Goal: Transaction & Acquisition: Purchase product/service

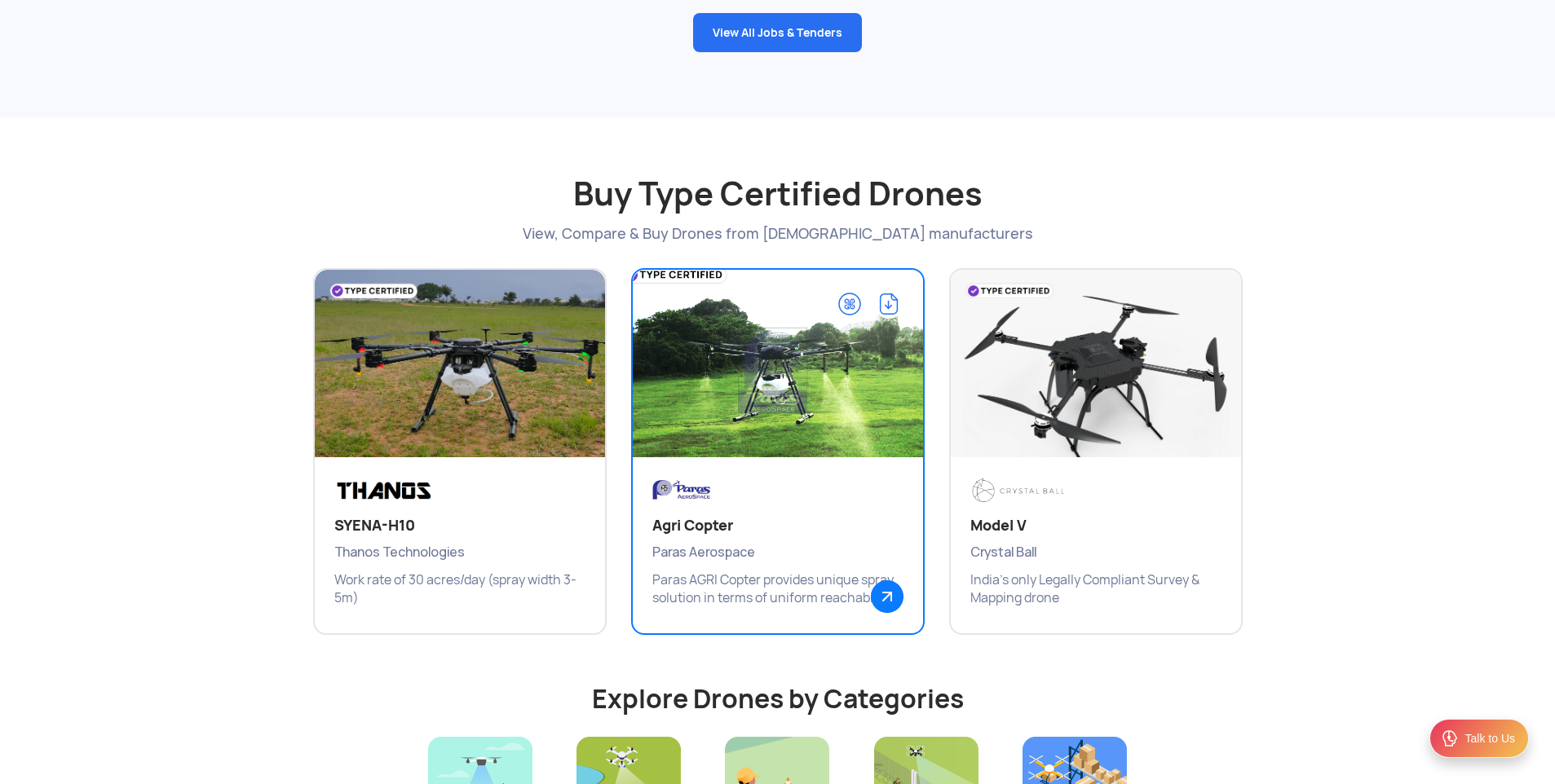
scroll to position [2609, 0]
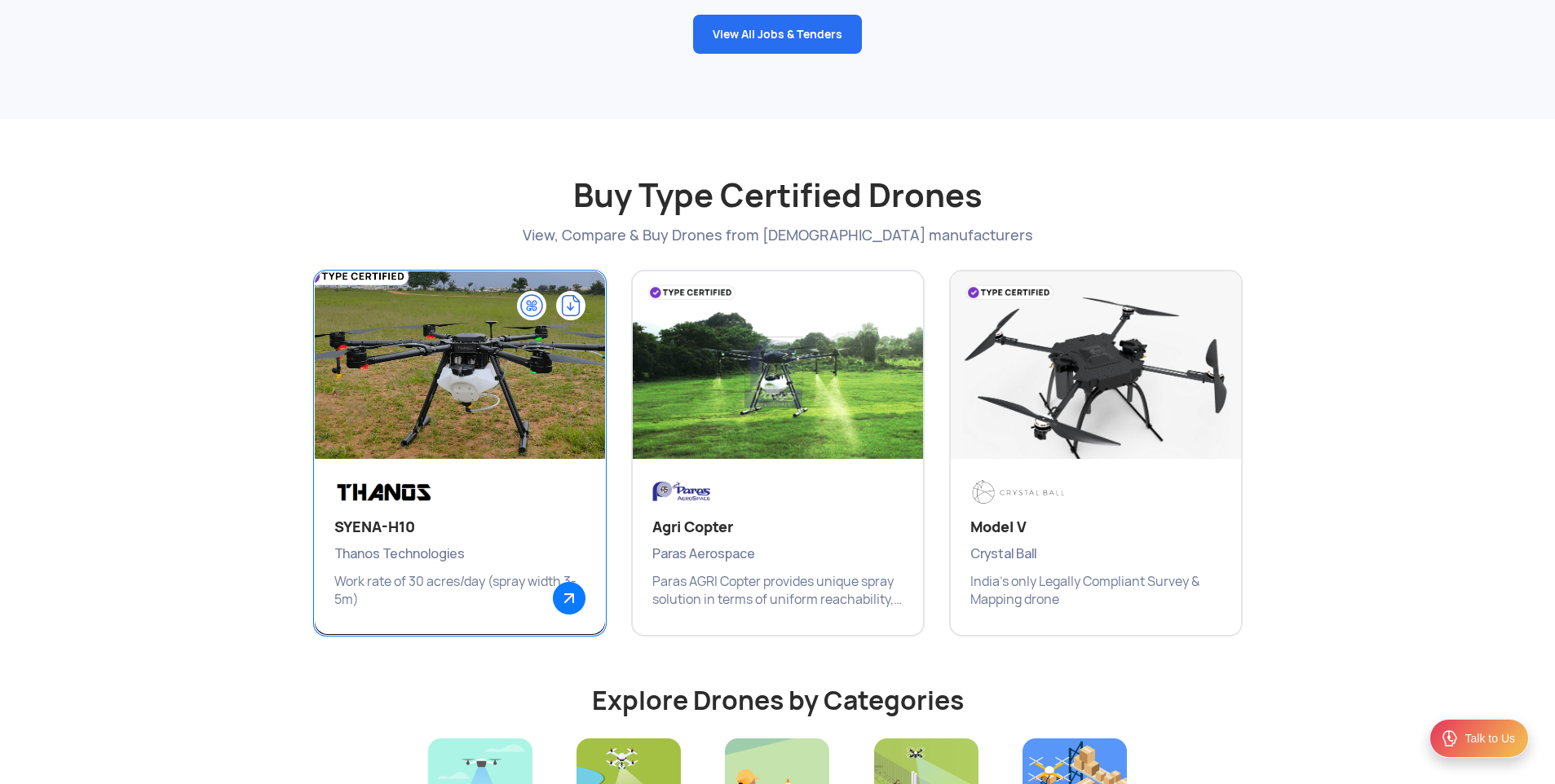
click at [590, 357] on img at bounding box center [459, 373] width 348 height 245
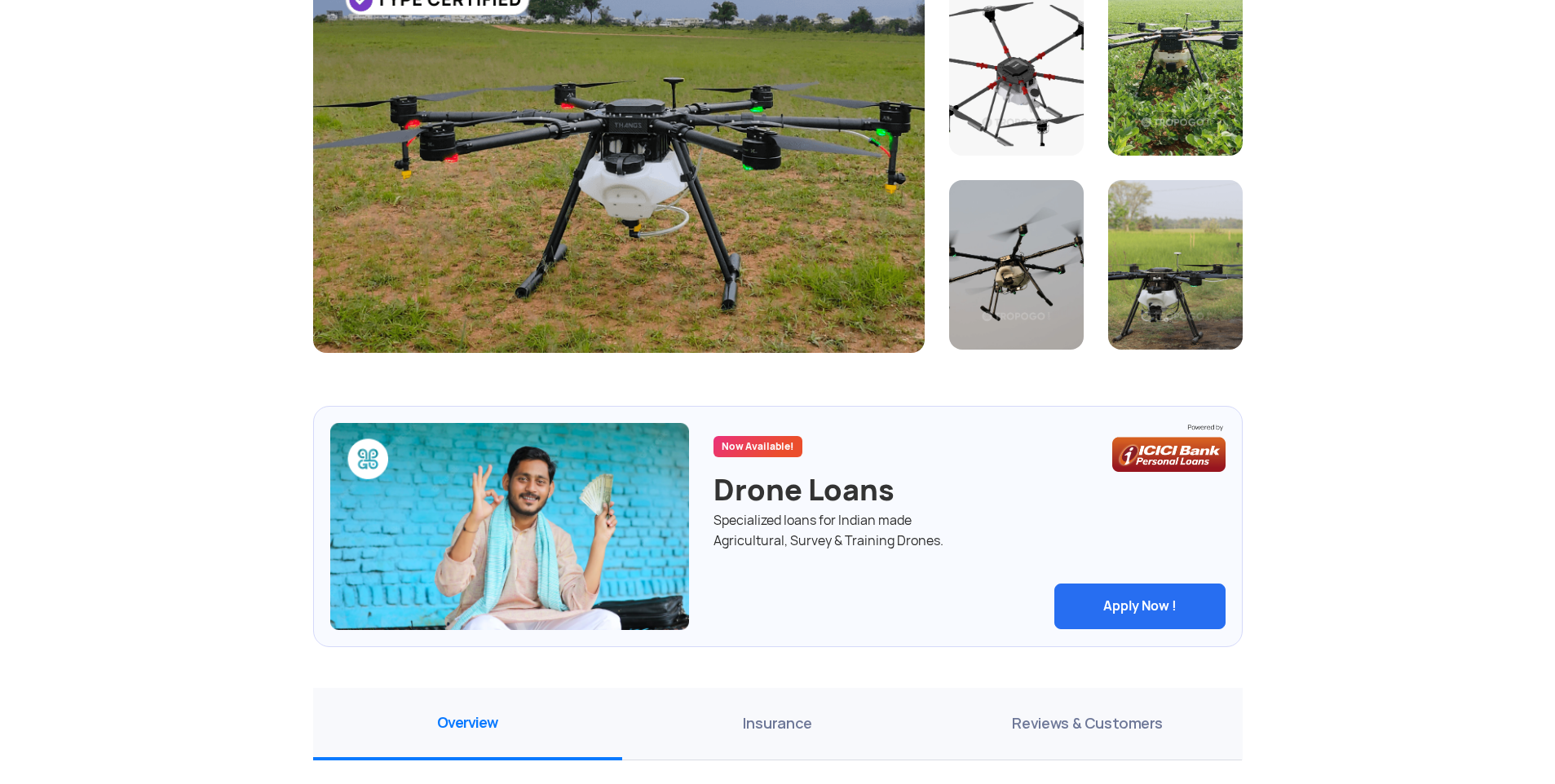
scroll to position [400, 0]
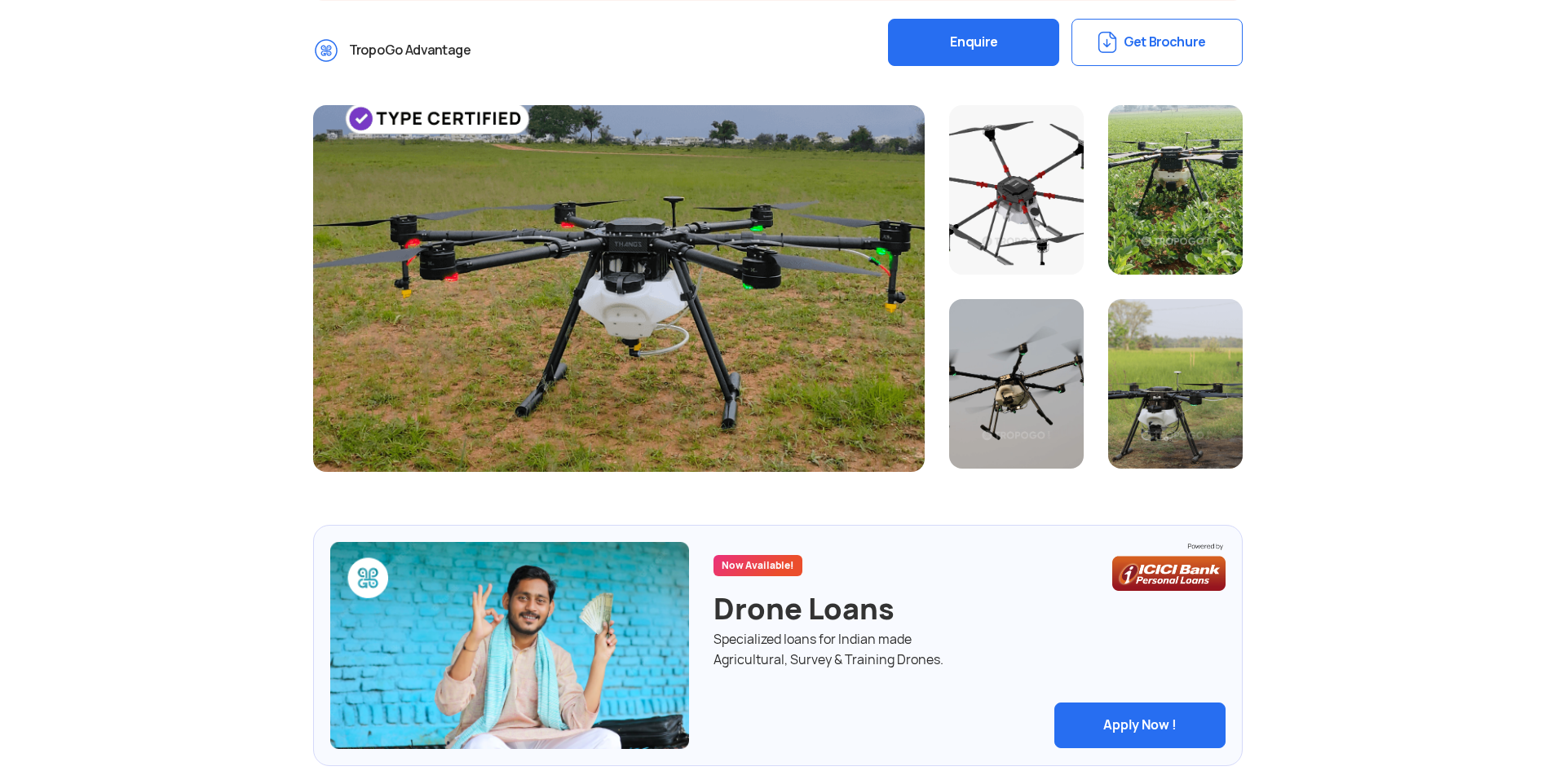
click at [1173, 194] on div at bounding box center [1175, 190] width 135 height 169
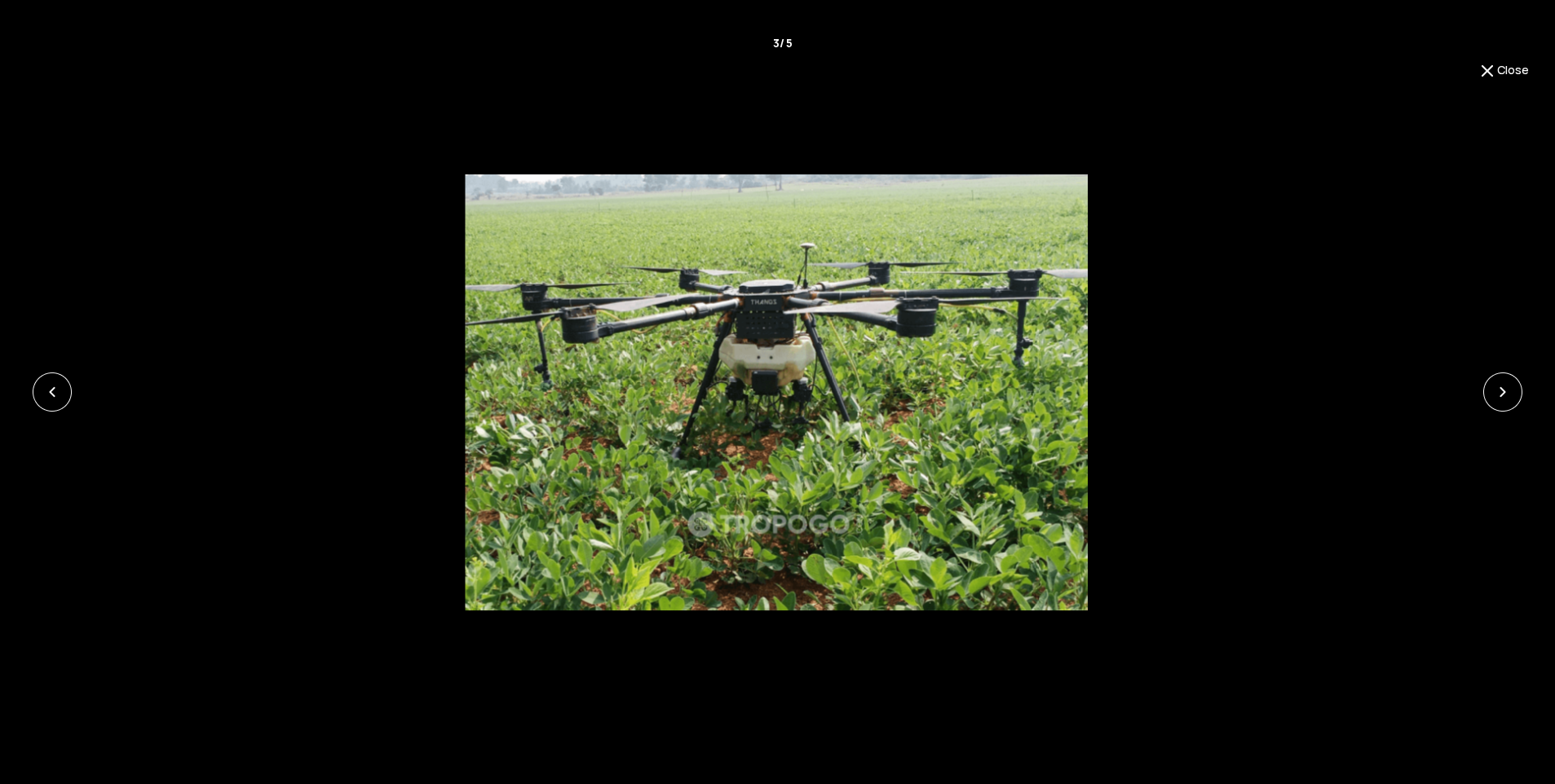
click at [1173, 194] on div at bounding box center [776, 393] width 1554 height 437
click at [1493, 402] on link at bounding box center [1503, 392] width 39 height 39
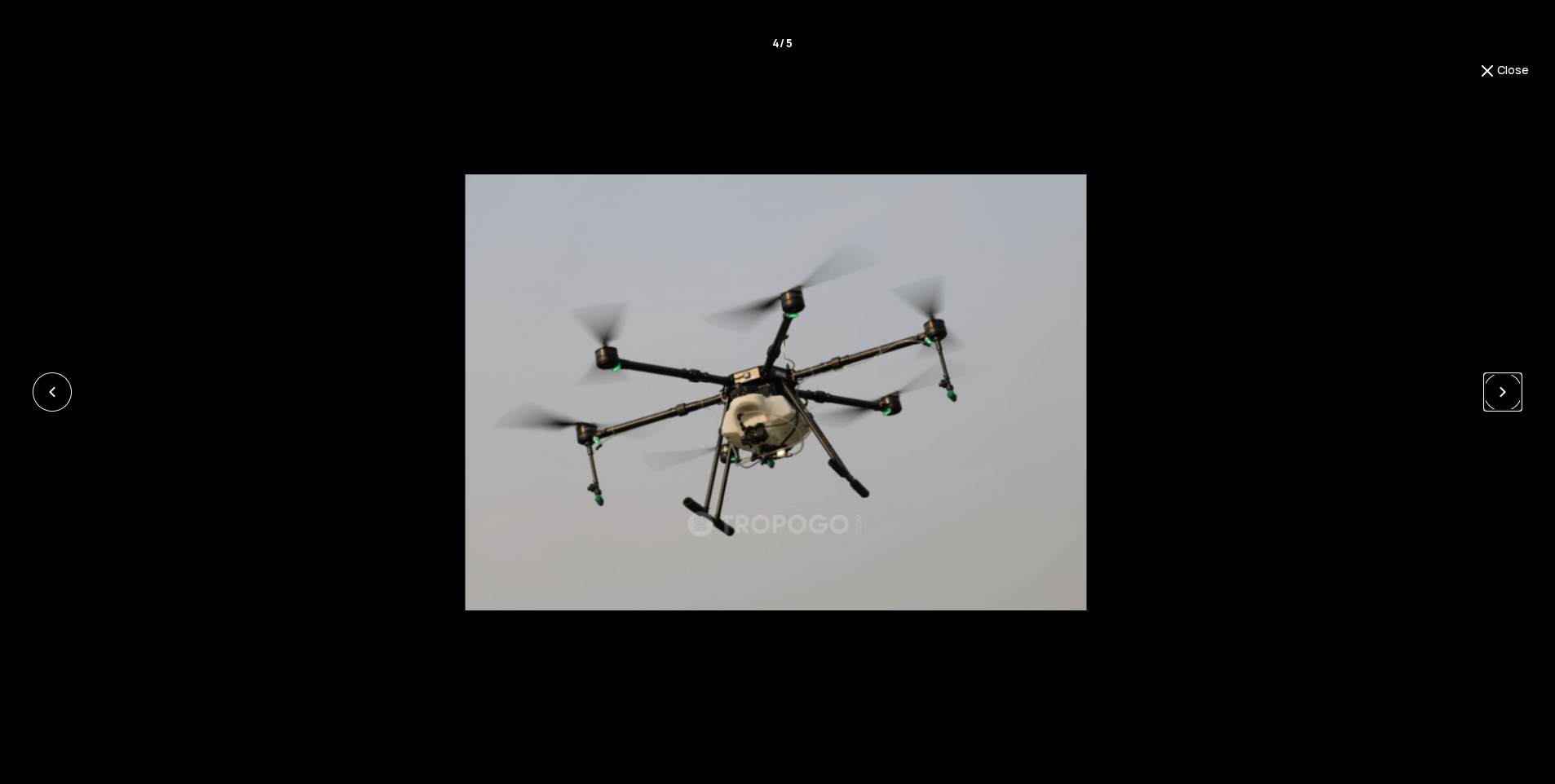
click at [1493, 403] on link at bounding box center [1503, 392] width 39 height 39
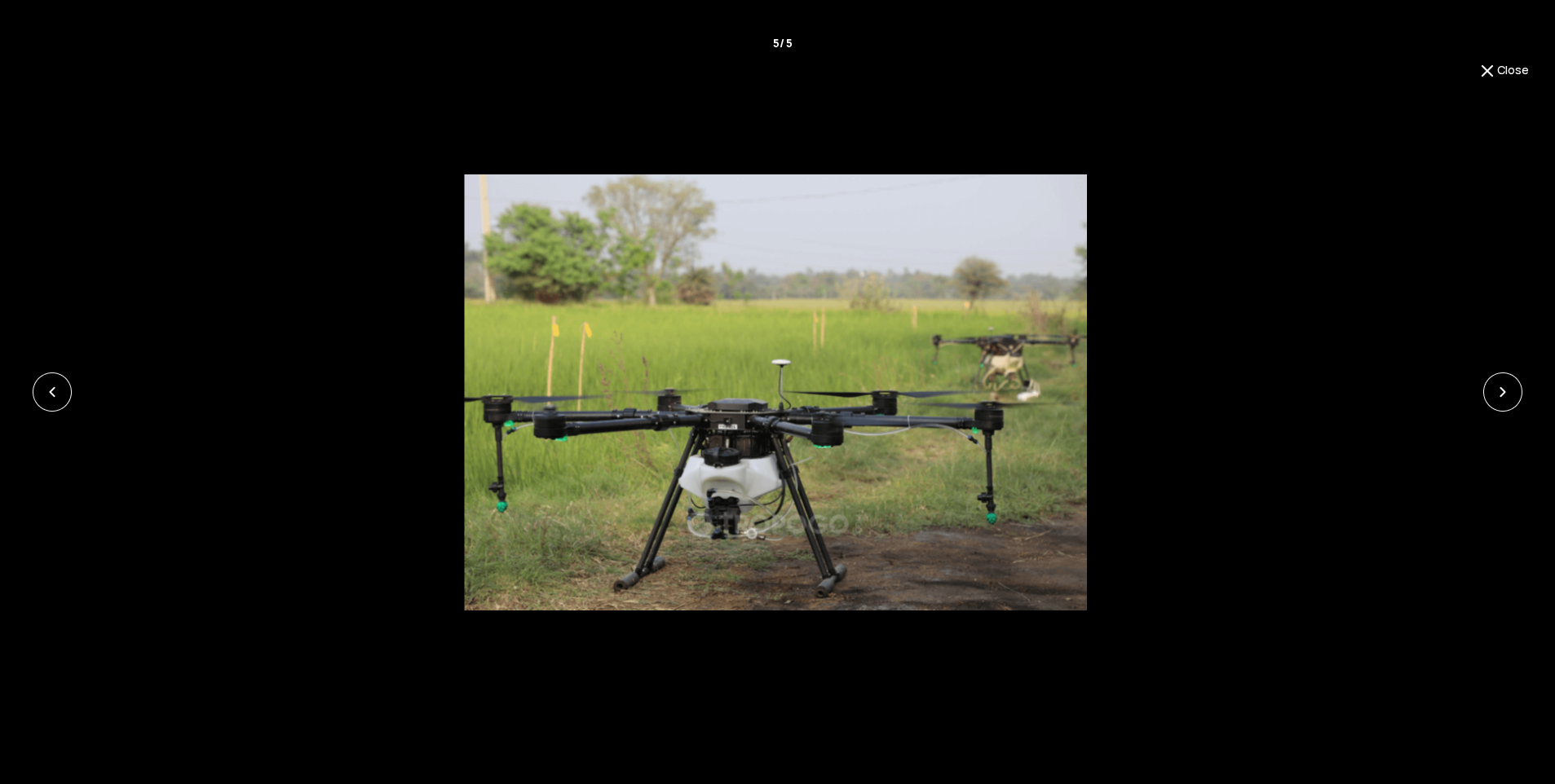
click at [1524, 395] on div at bounding box center [775, 393] width 1554 height 437
click at [1516, 397] on link at bounding box center [1503, 392] width 39 height 39
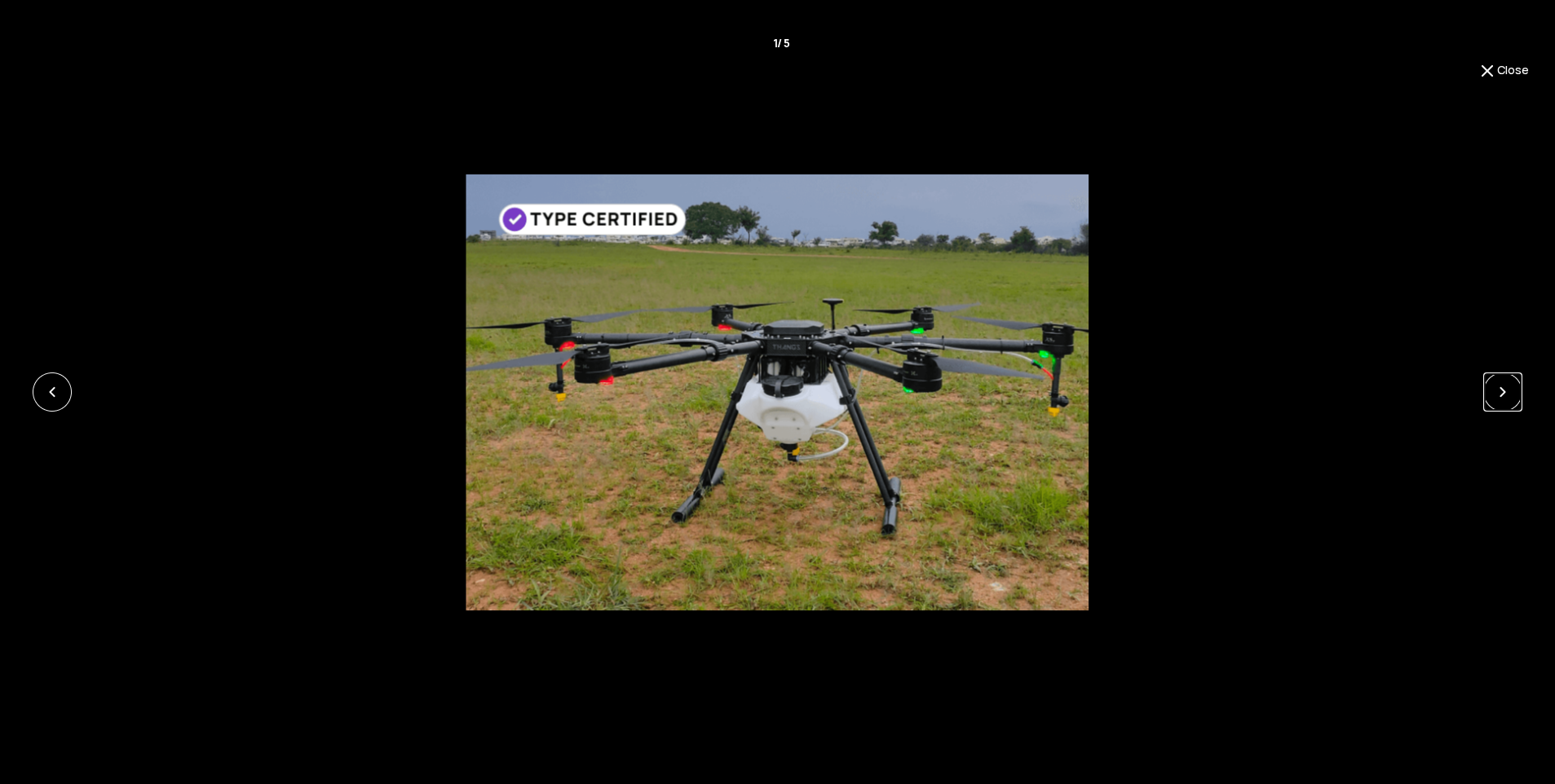
click at [1516, 397] on link at bounding box center [1503, 392] width 39 height 39
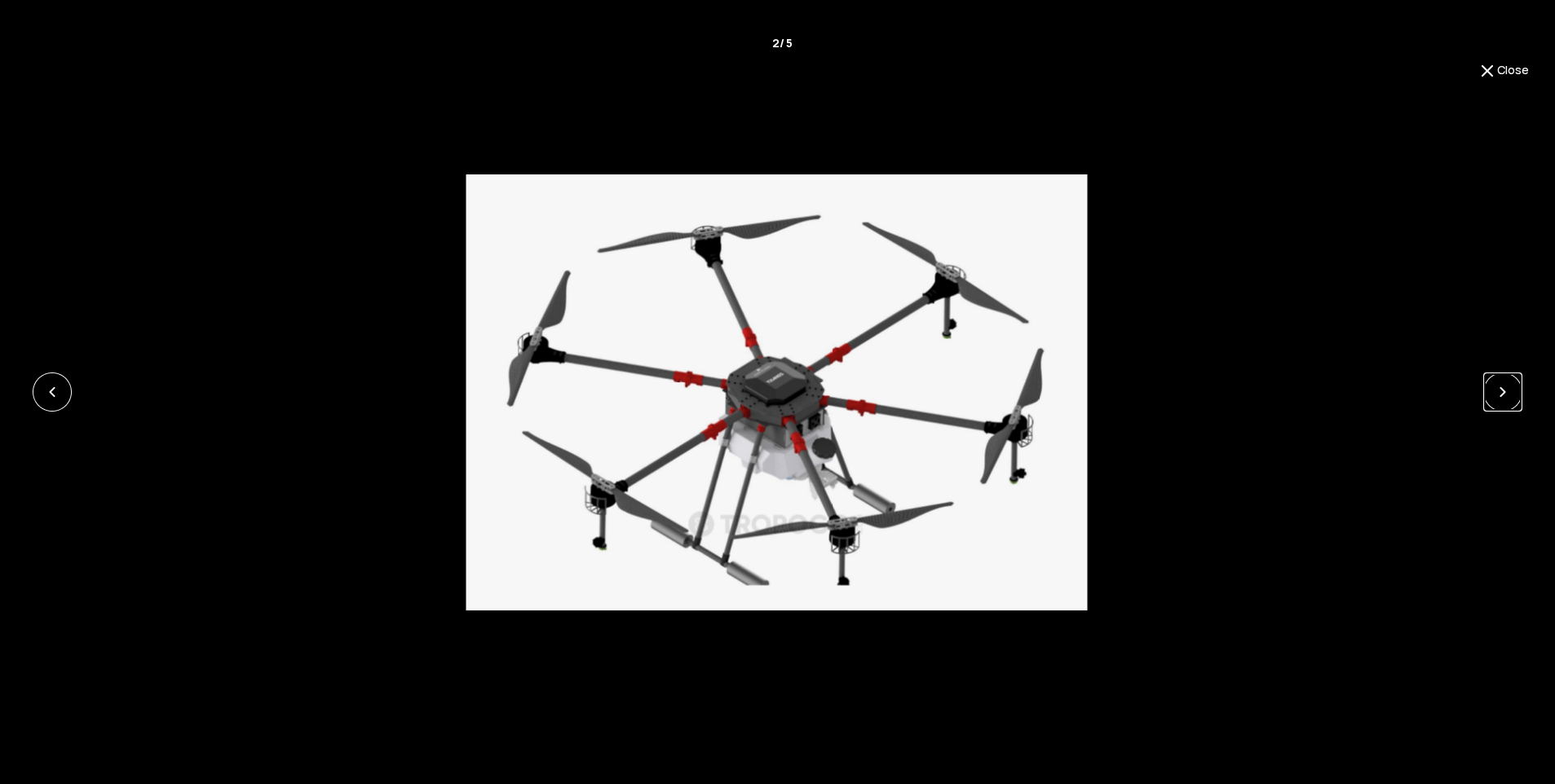
click at [1516, 397] on link at bounding box center [1503, 392] width 39 height 39
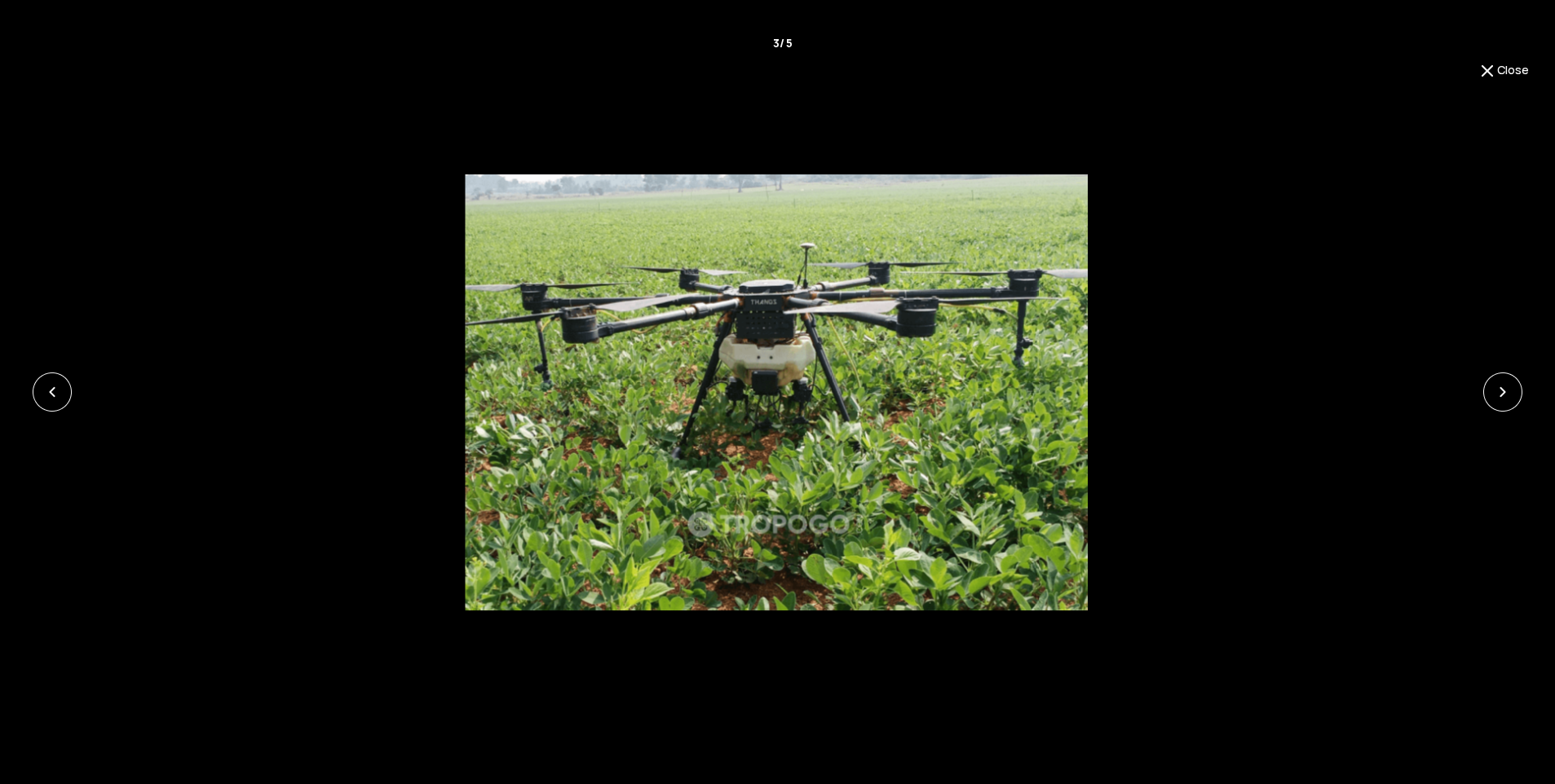
click at [1500, 65] on button "Close" at bounding box center [1503, 71] width 52 height 20
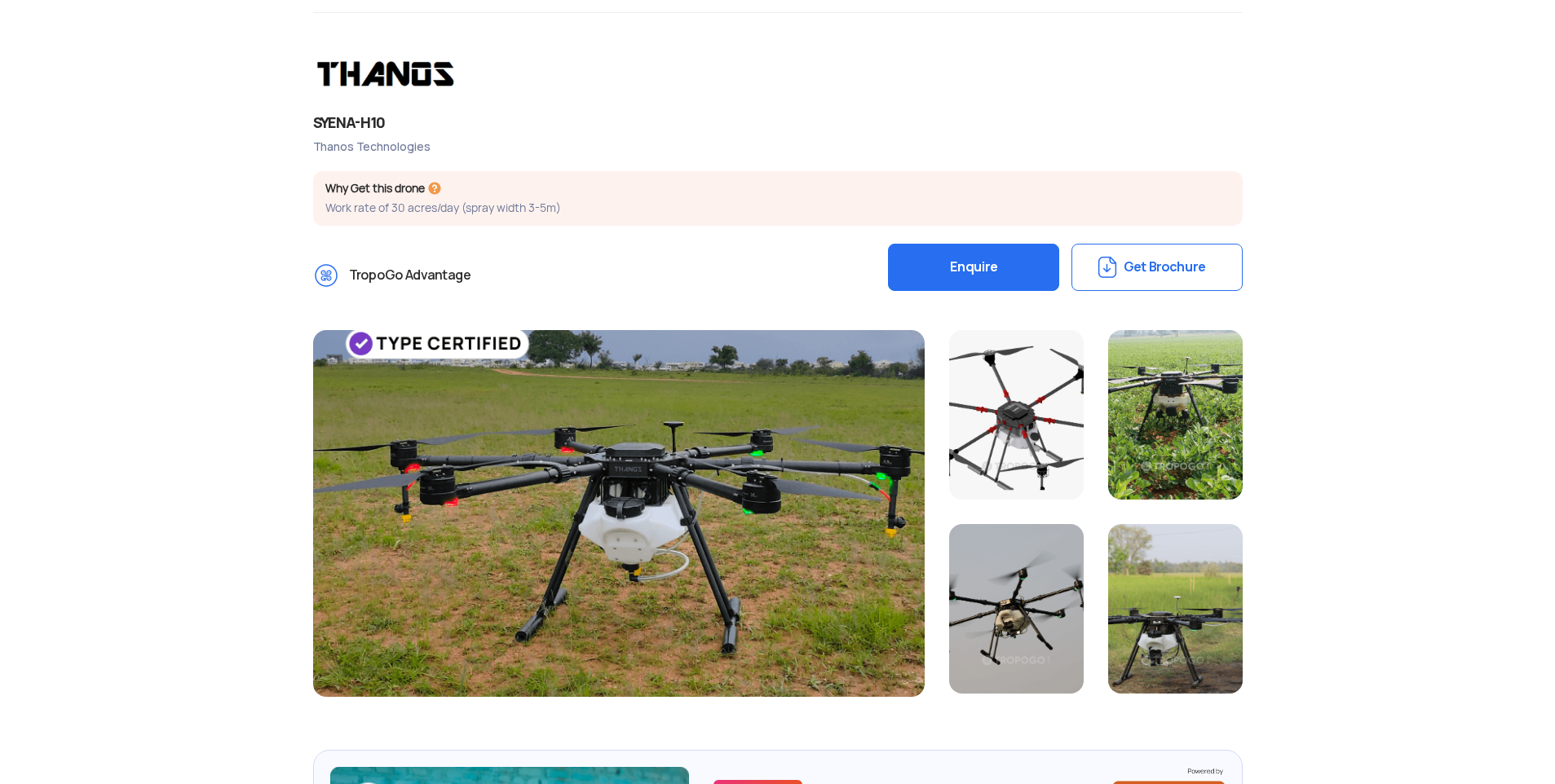
scroll to position [156, 0]
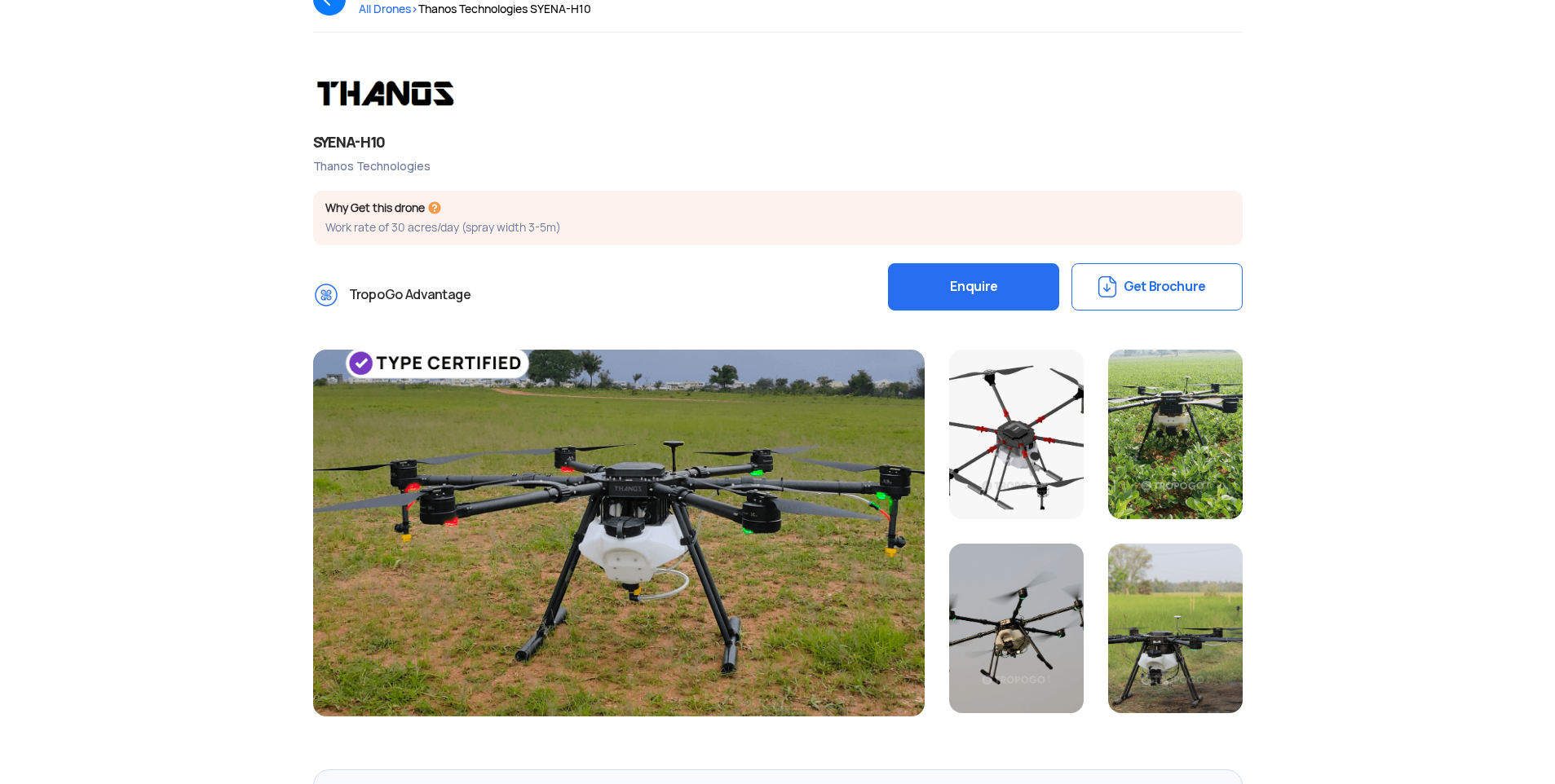
click at [982, 283] on button "Enquire" at bounding box center [974, 287] width 171 height 47
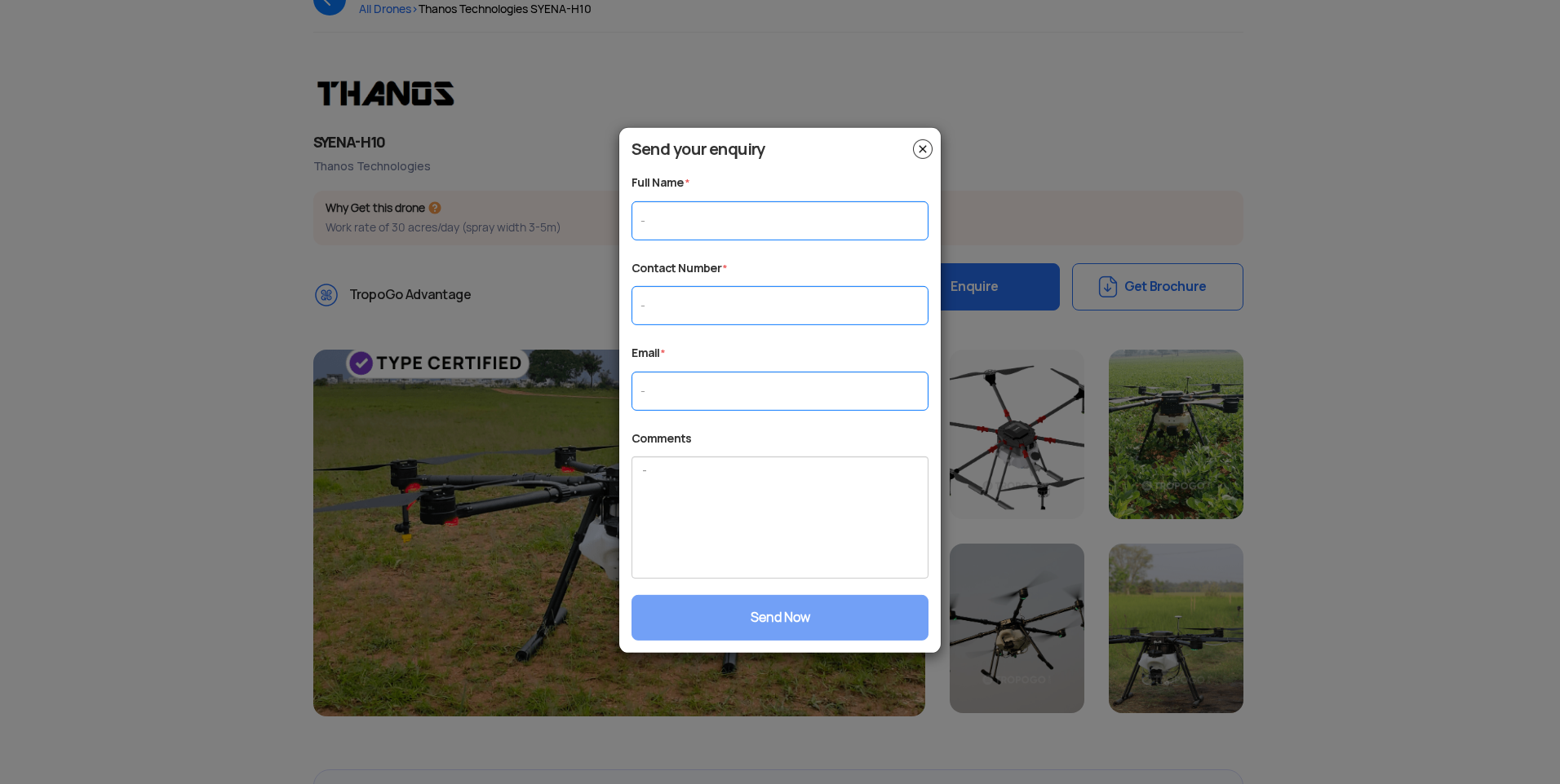
click at [1047, 173] on modal-container "Send your enquiry Full Name * Contact Number * Email * Comments Send Now" at bounding box center [780, 392] width 1560 height 784
click at [915, 151] on img at bounding box center [923, 149] width 20 height 20
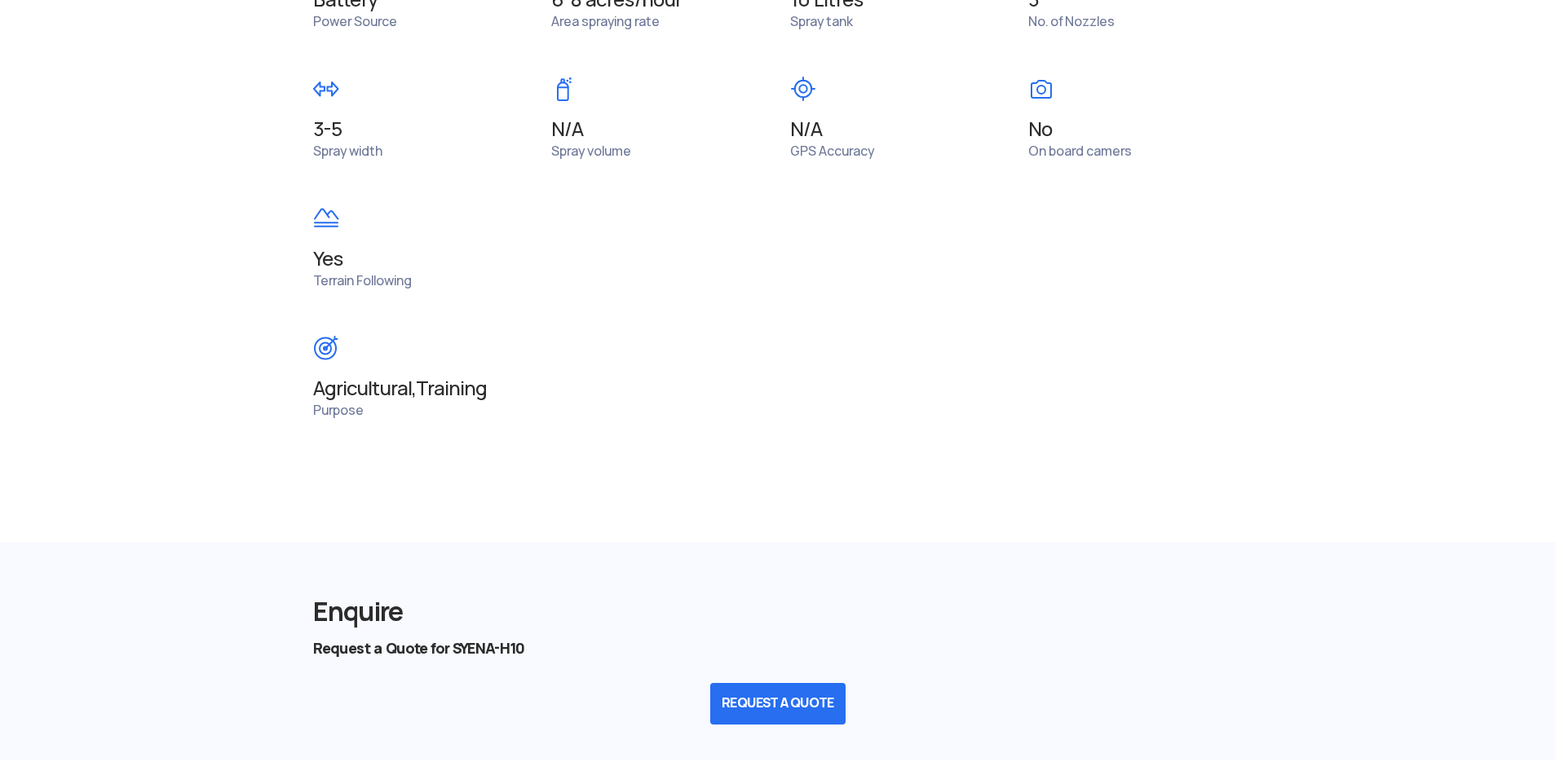
scroll to position [2031, 0]
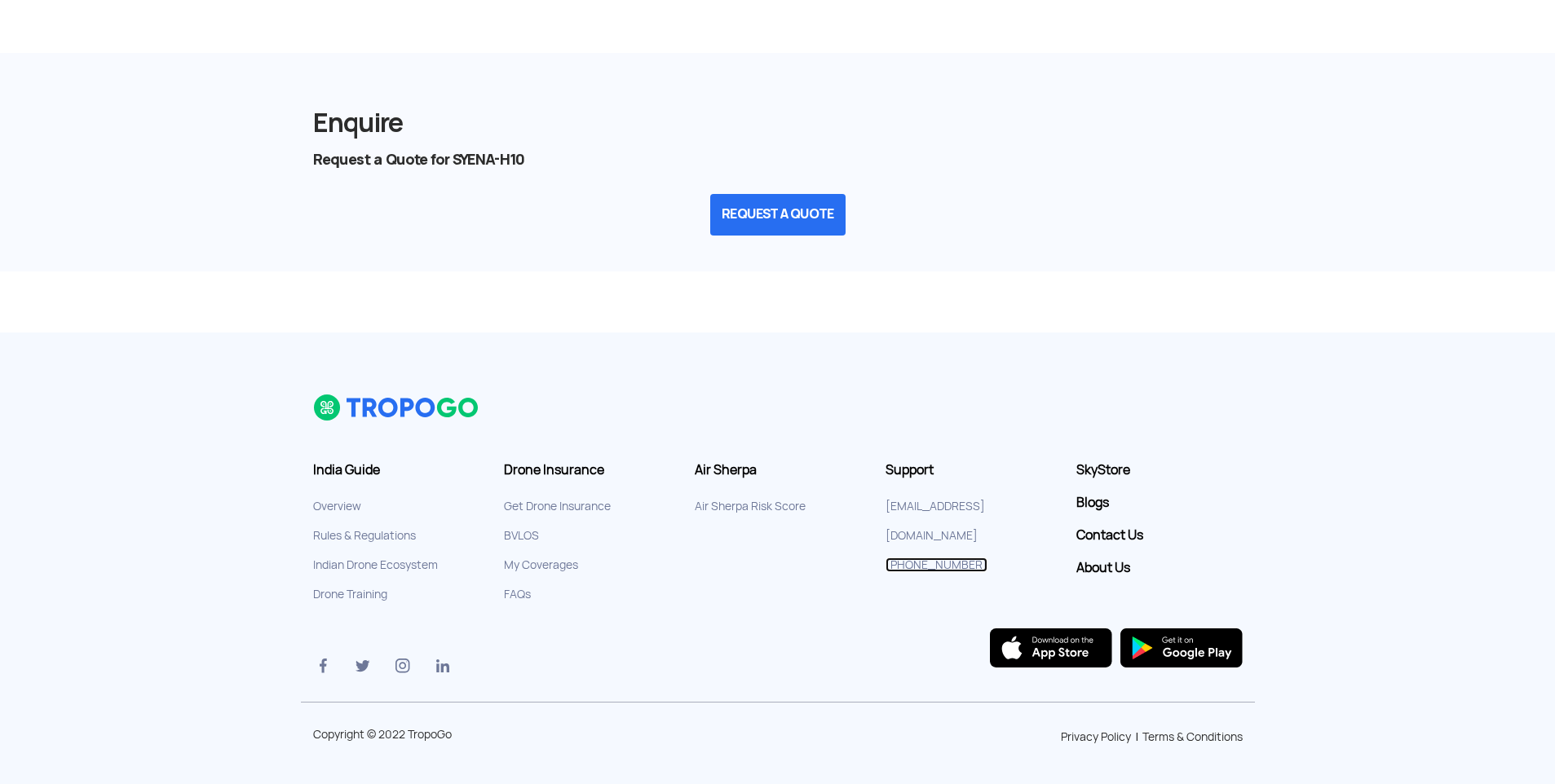
click at [944, 558] on link "[PHONE_NUMBER]" at bounding box center [937, 565] width 102 height 14
drag, startPoint x: 977, startPoint y: 535, endPoint x: 937, endPoint y: 529, distance: 40.4
click at [956, 551] on li "[PHONE_NUMBER]" at bounding box center [969, 565] width 167 height 29
click at [936, 558] on link "[PHONE_NUMBER]" at bounding box center [937, 565] width 102 height 14
click at [974, 558] on link "[PHONE_NUMBER]" at bounding box center [937, 565] width 102 height 14
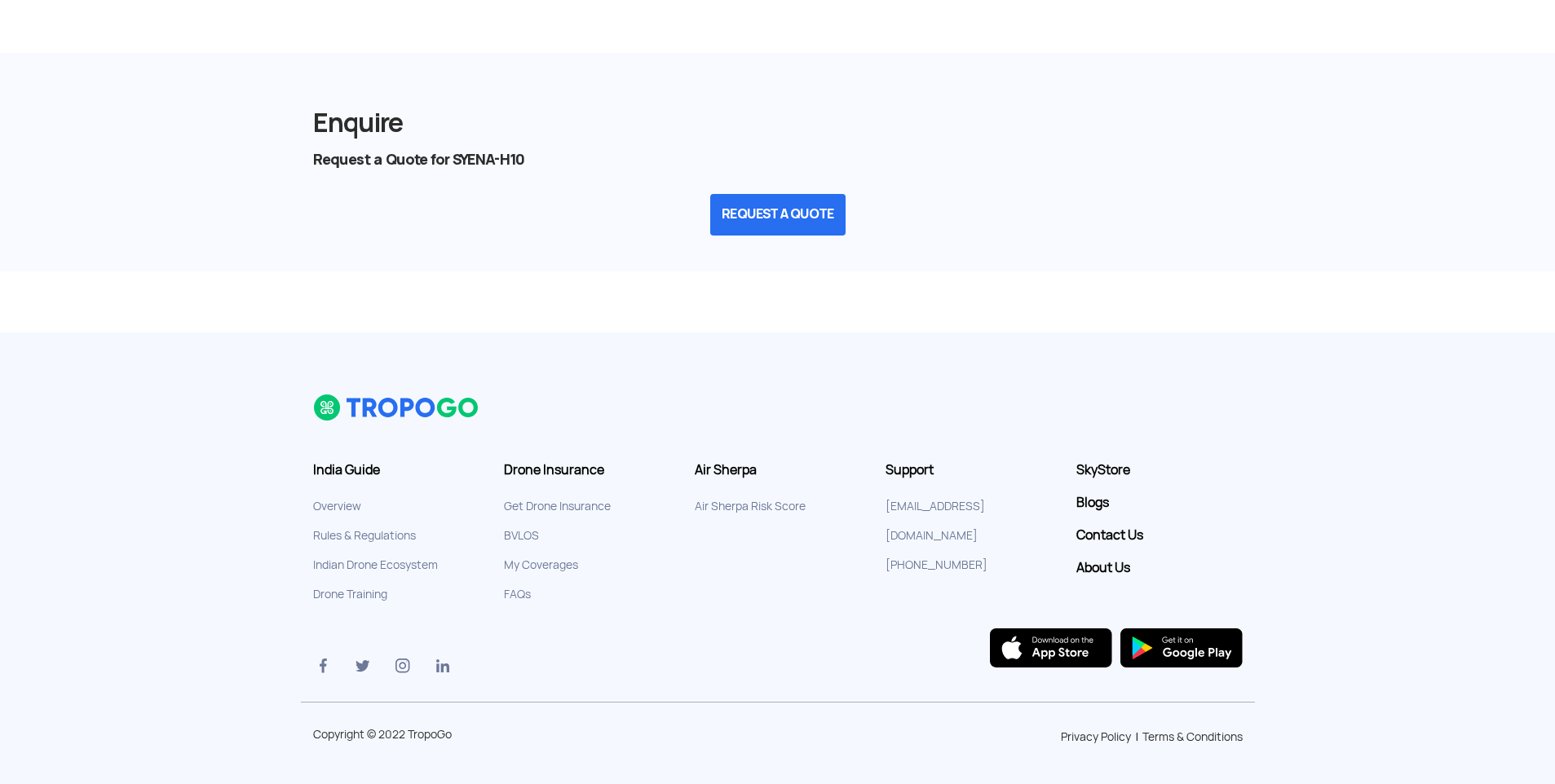
click at [571, 735] on div "Privacy Policy Terms & Conditions" at bounding box center [896, 737] width 716 height 16
drag, startPoint x: 976, startPoint y: 532, endPoint x: 904, endPoint y: 533, distance: 72.0
click at [904, 551] on li "[PHONE_NUMBER]" at bounding box center [969, 565] width 167 height 29
copy link "7439 324 645"
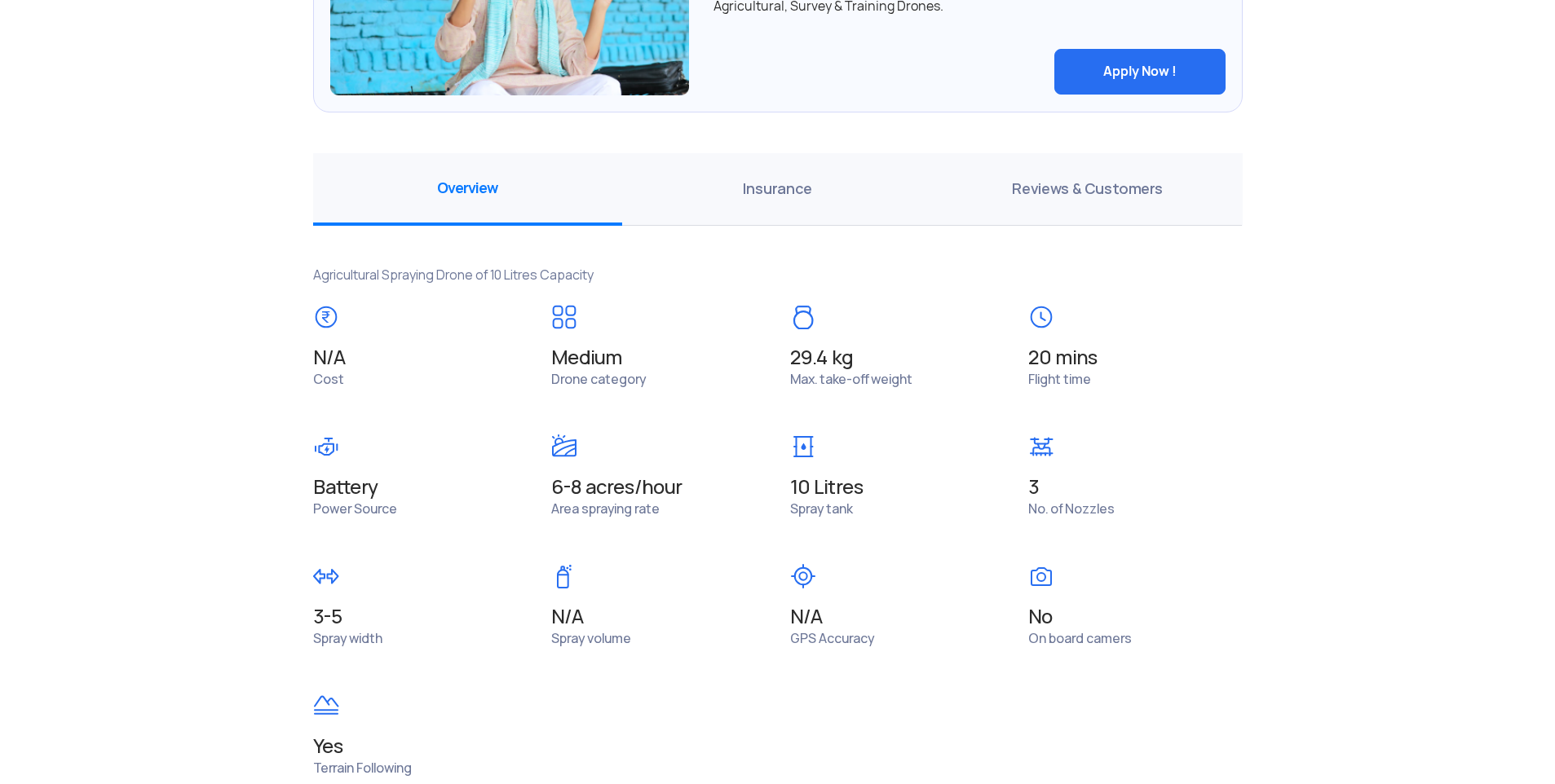
scroll to position [1052, 0]
click at [356, 486] on span "Battery" at bounding box center [420, 489] width 215 height 23
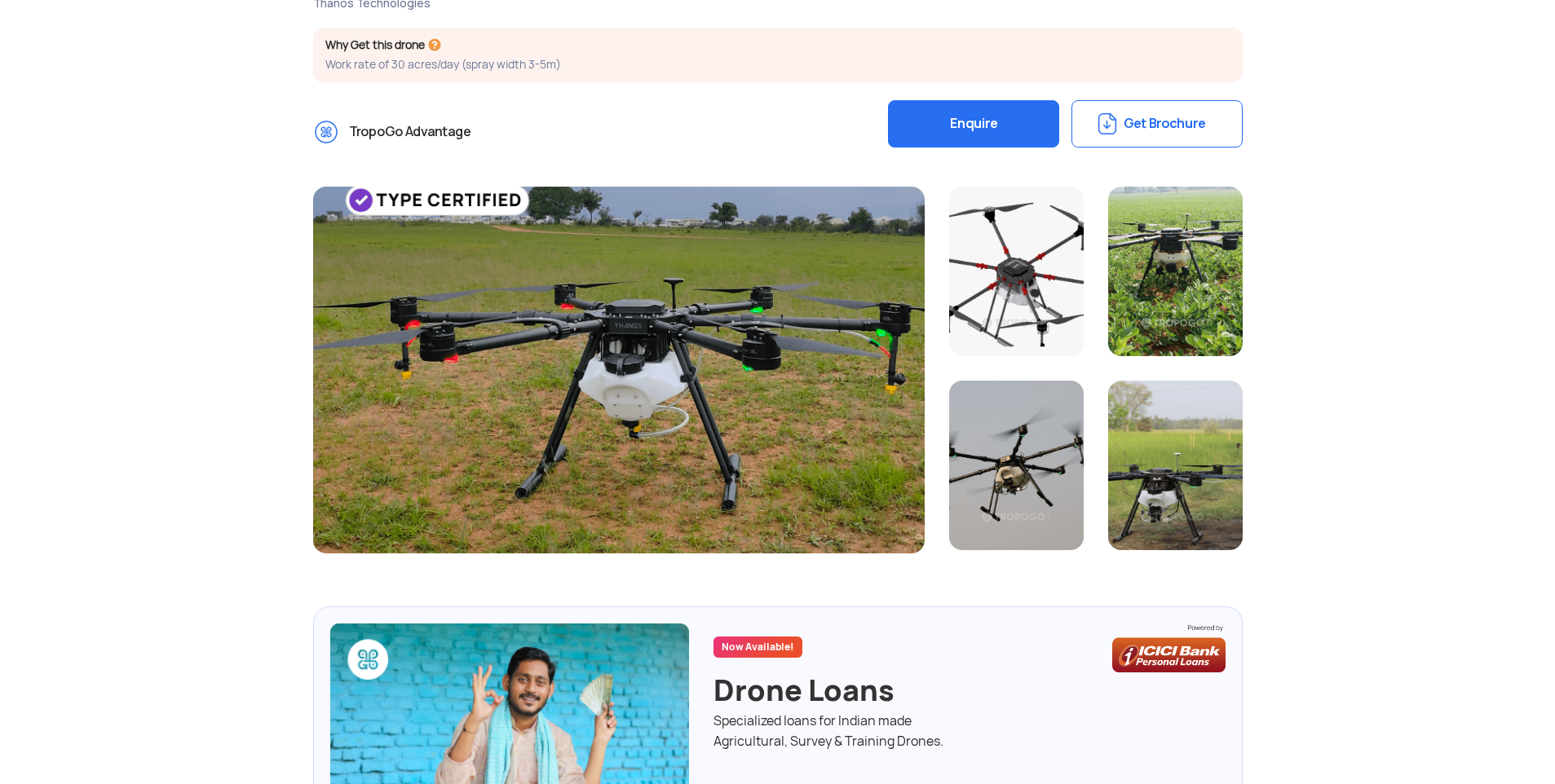
scroll to position [0, 0]
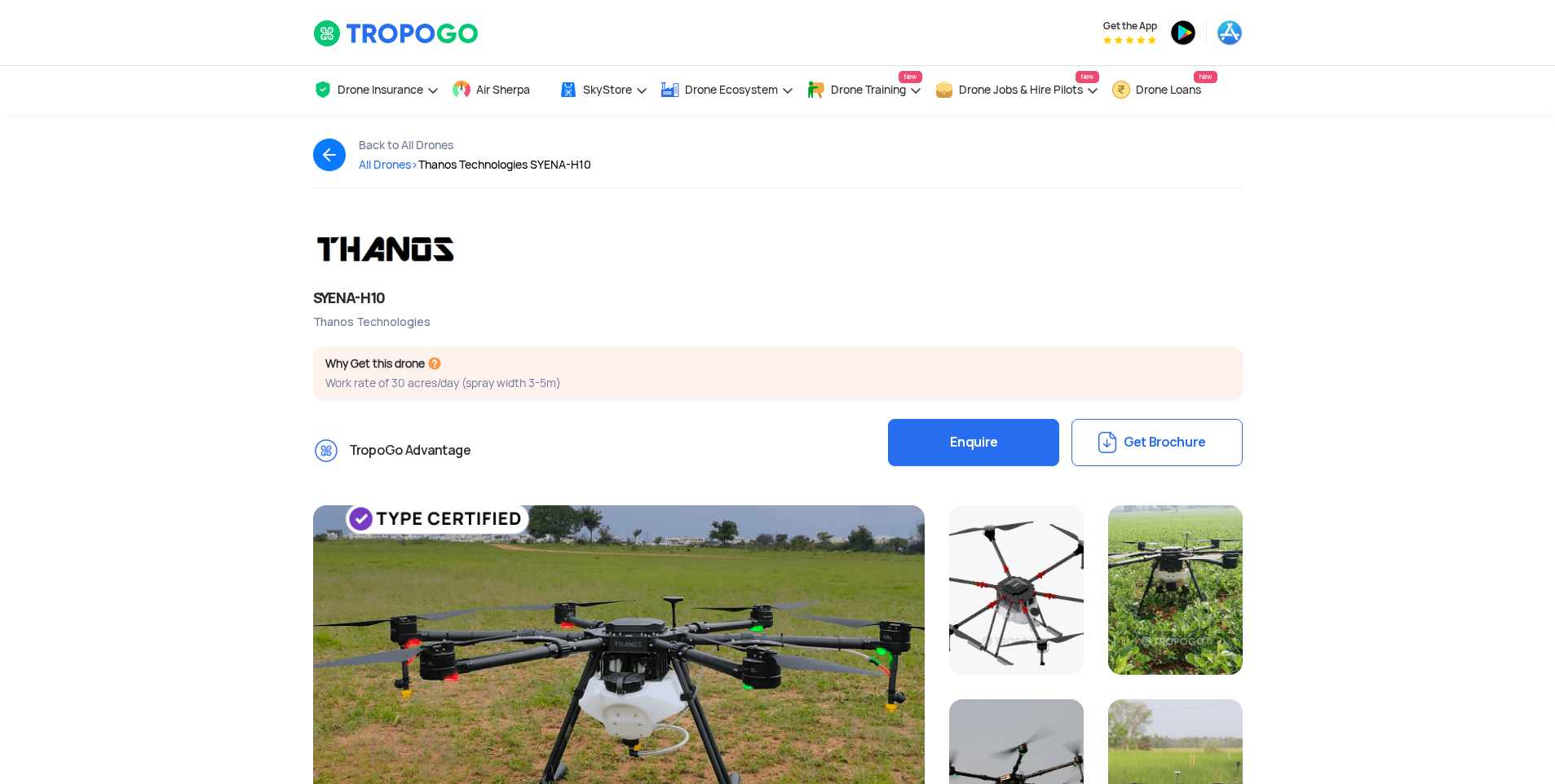
click at [533, 166] on span "Thanos Technologies SYENA-H10 >" at bounding box center [504, 165] width 173 height 14
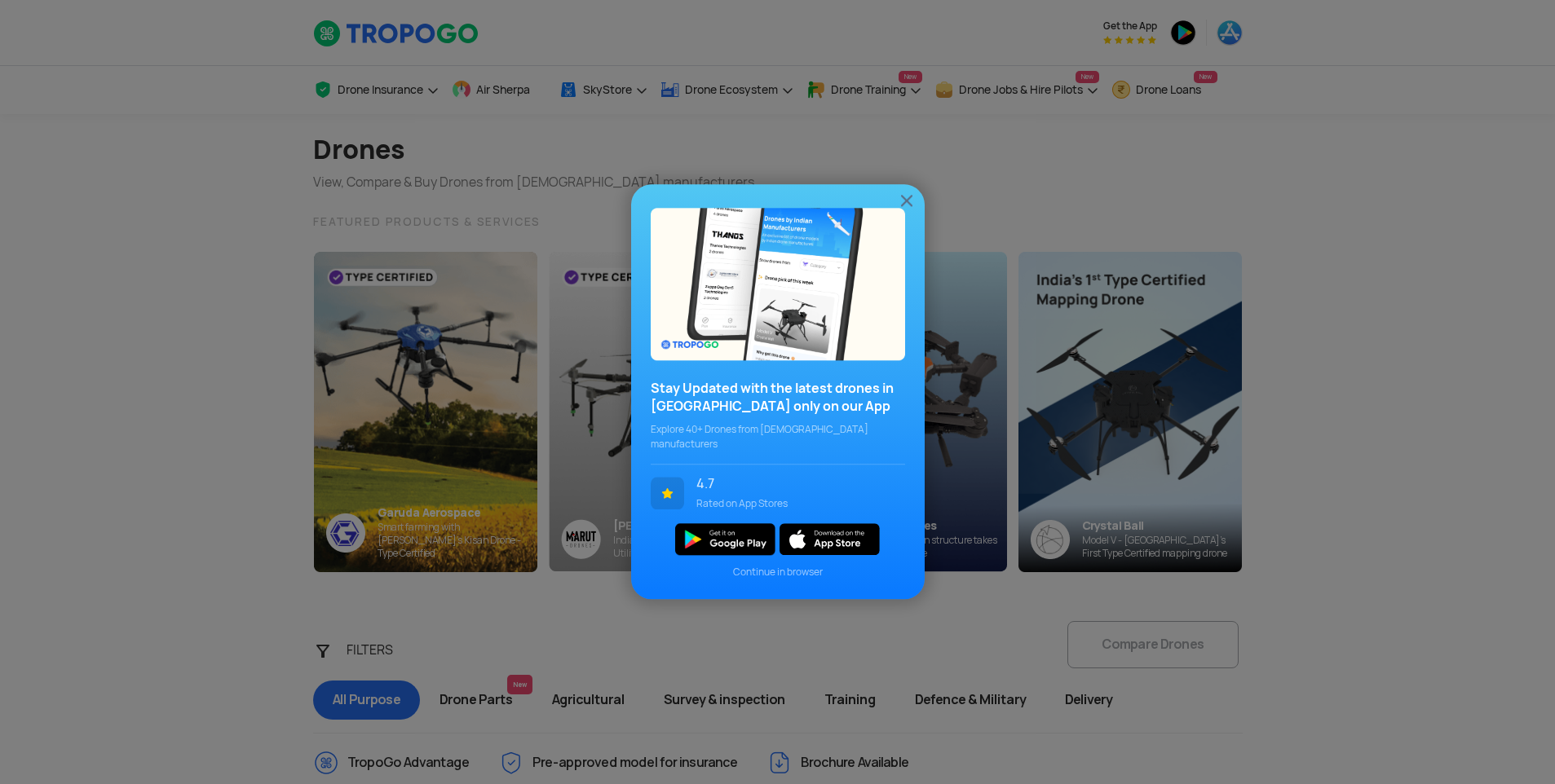
click at [911, 206] on img at bounding box center [907, 200] width 20 height 20
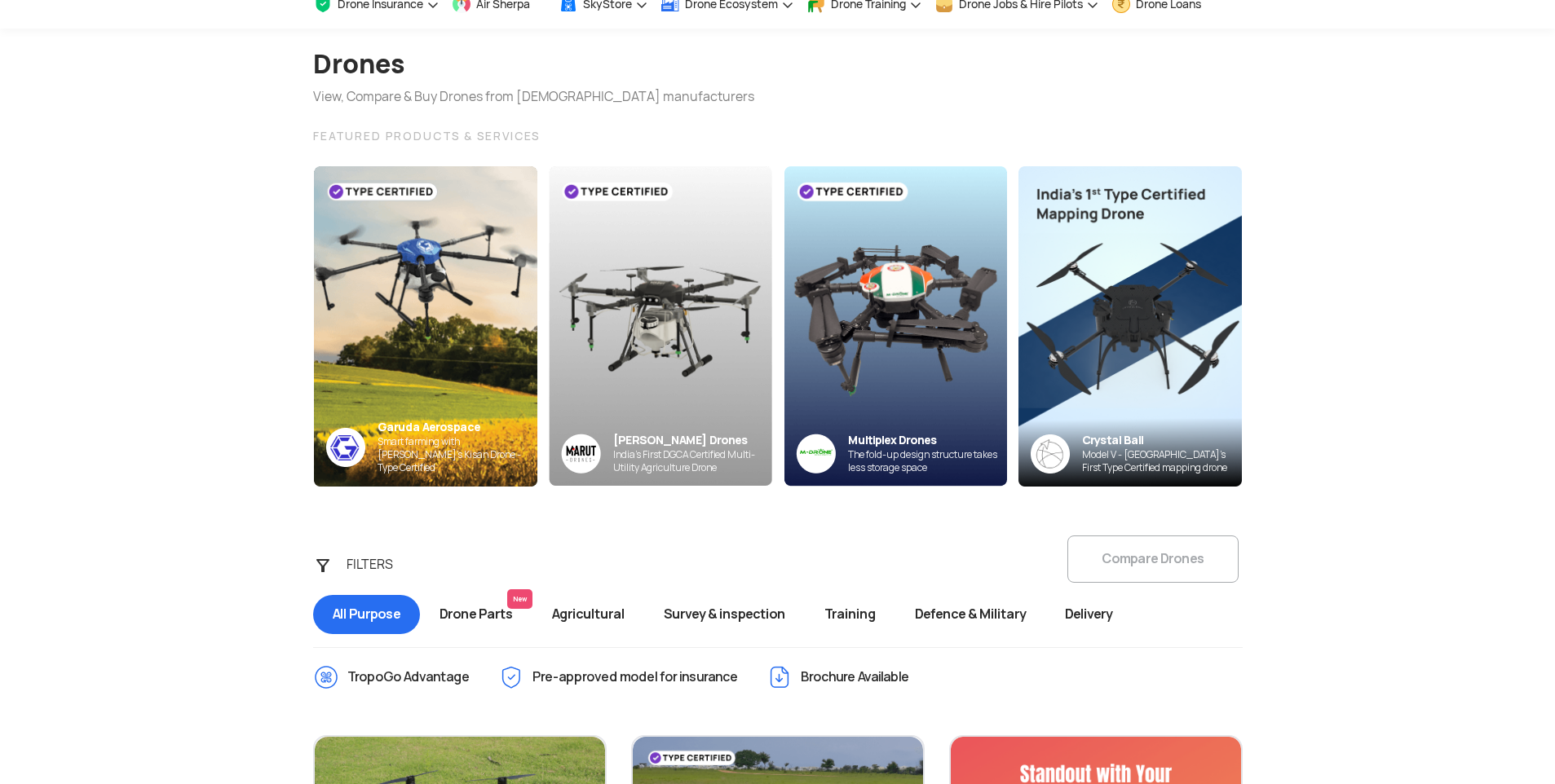
scroll to position [82, 0]
